Goal: Navigation & Orientation: Find specific page/section

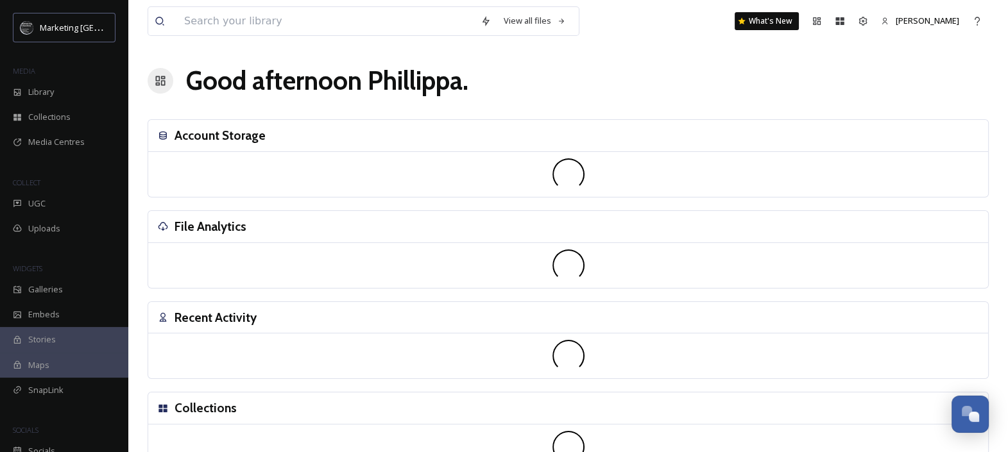
scroll to position [533, 0]
click at [35, 89] on span "Library" at bounding box center [41, 92] width 26 height 12
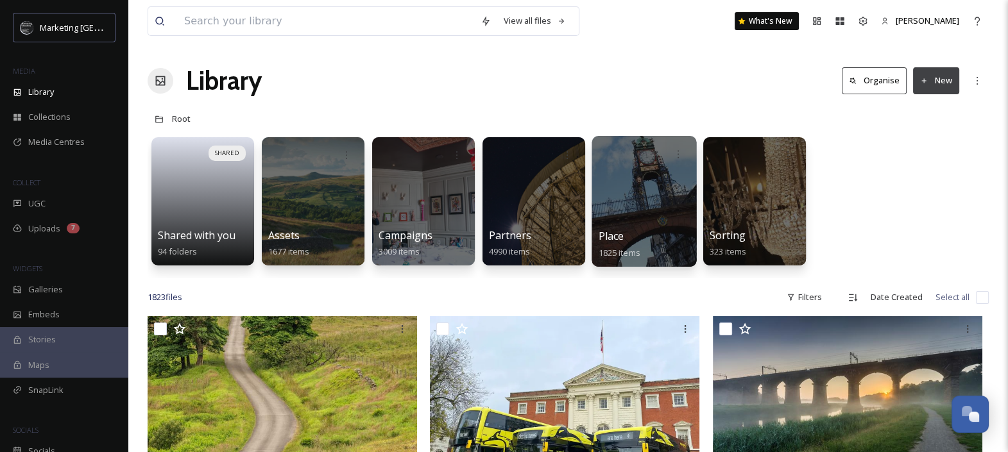
click at [690, 202] on div at bounding box center [644, 201] width 105 height 131
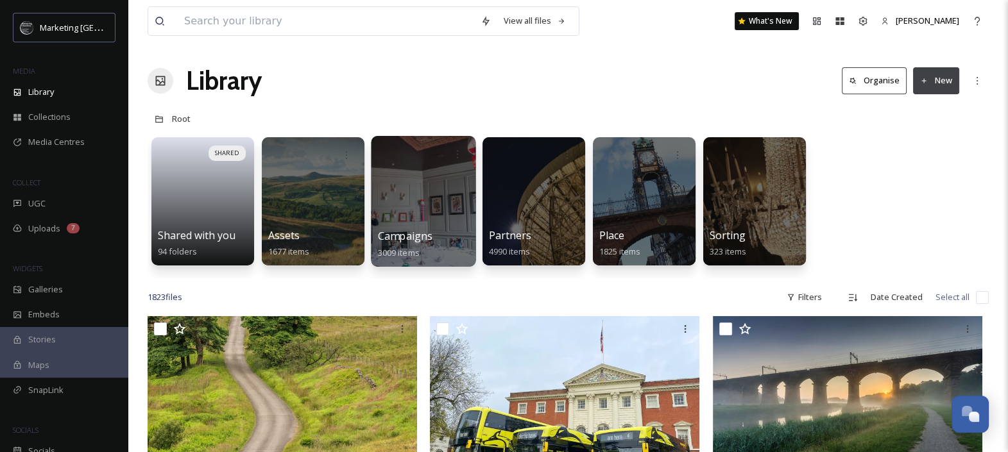
click at [416, 187] on div at bounding box center [423, 201] width 105 height 131
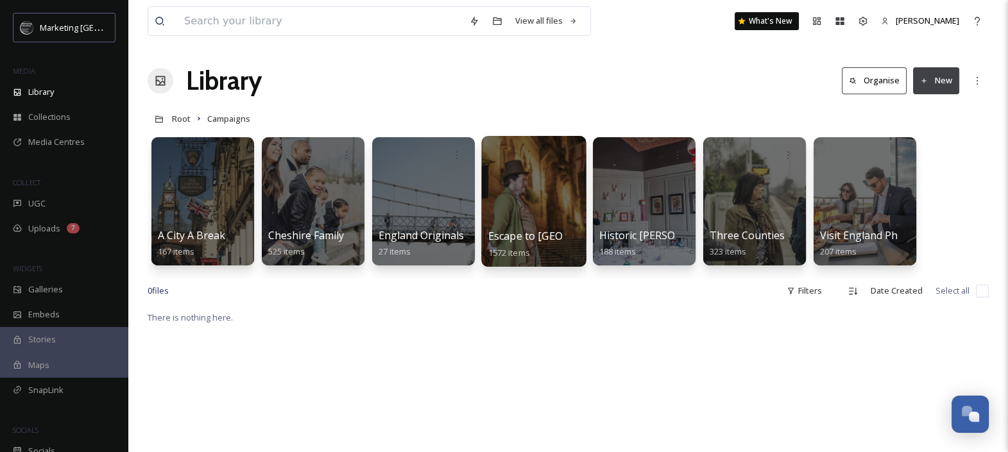
click at [548, 187] on div at bounding box center [533, 201] width 105 height 131
